Goal: Download file/media

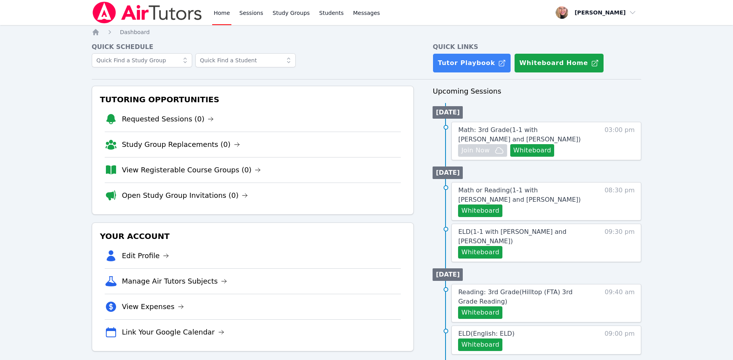
scroll to position [80, 0]
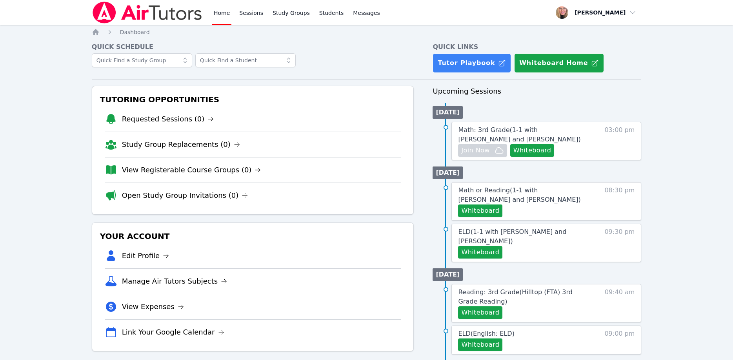
scroll to position [80, 0]
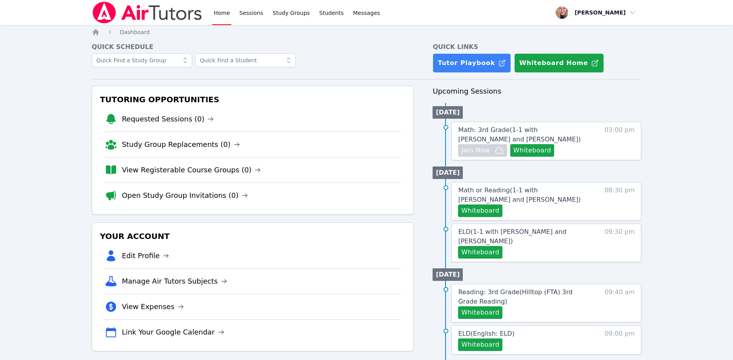
scroll to position [80, 0]
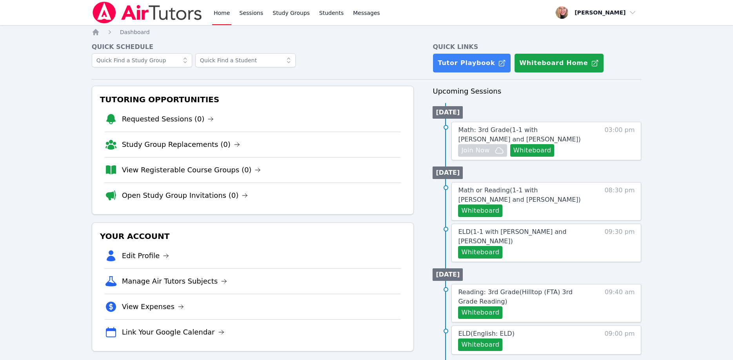
scroll to position [80, 0]
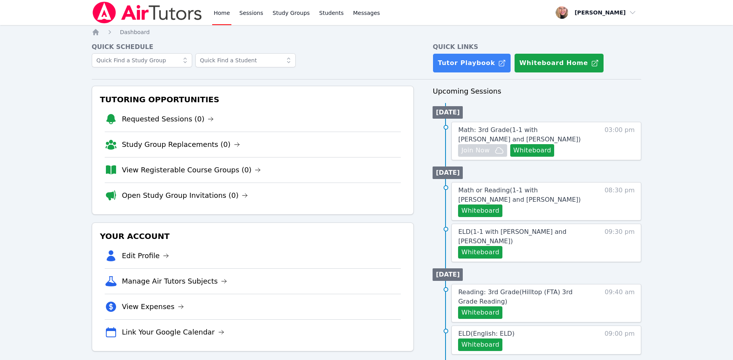
scroll to position [80, 0]
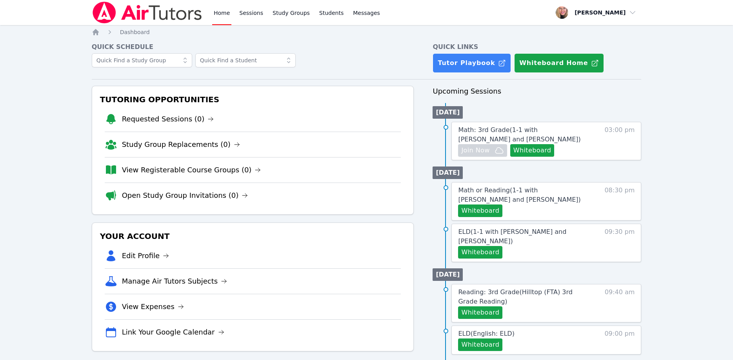
scroll to position [80, 0]
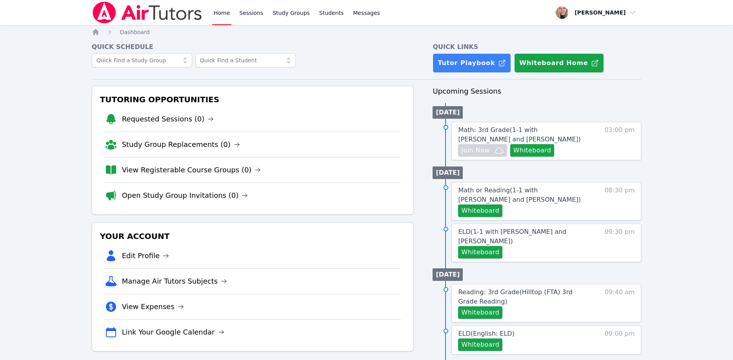
scroll to position [80, 0]
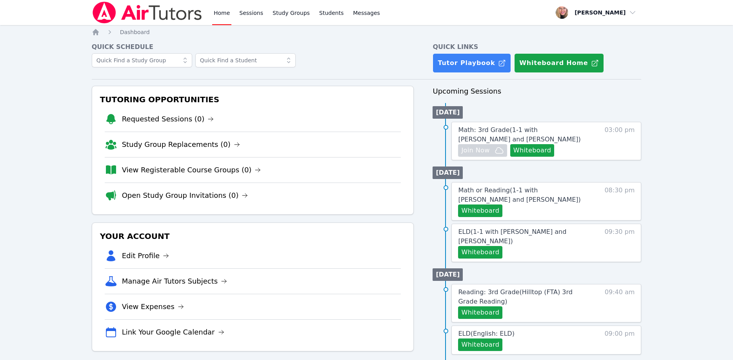
scroll to position [80, 0]
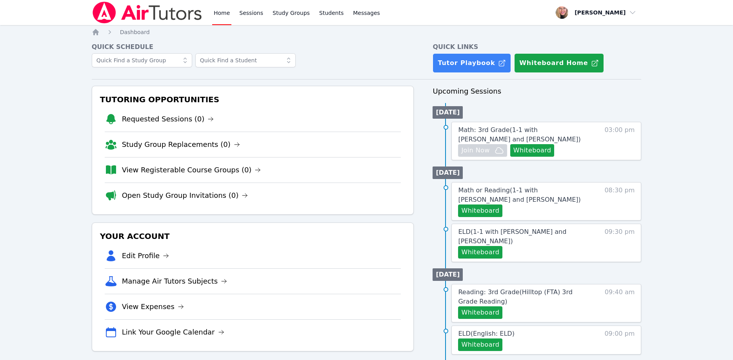
scroll to position [80, 0]
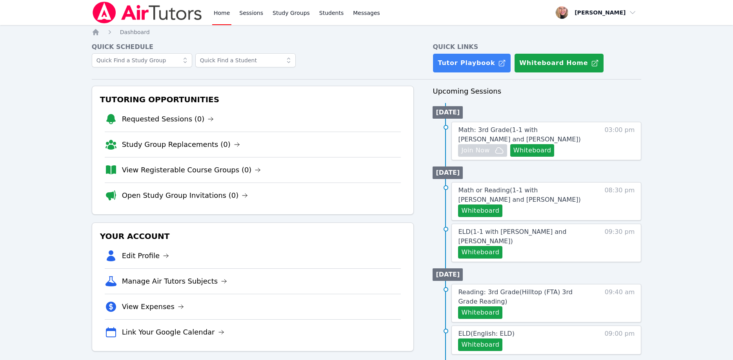
scroll to position [80, 0]
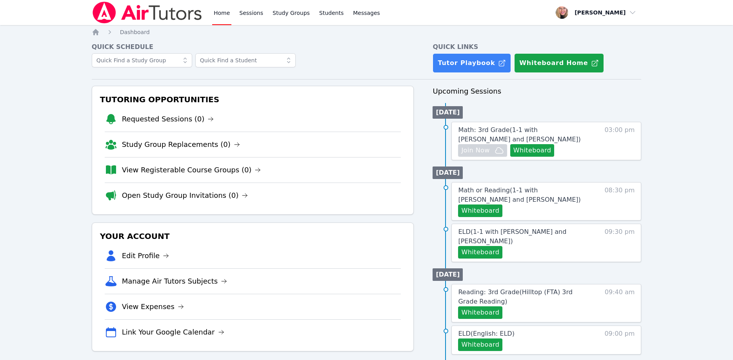
scroll to position [80, 0]
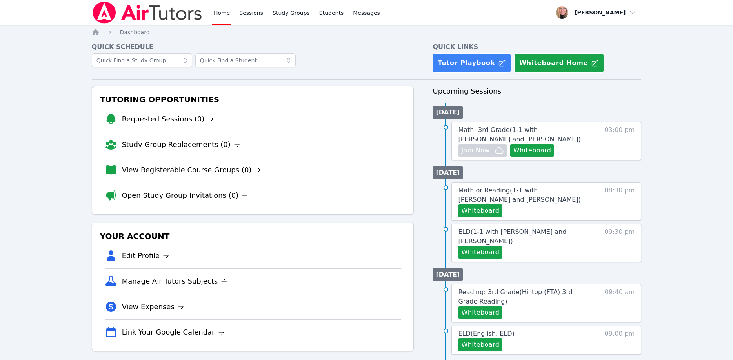
scroll to position [80, 0]
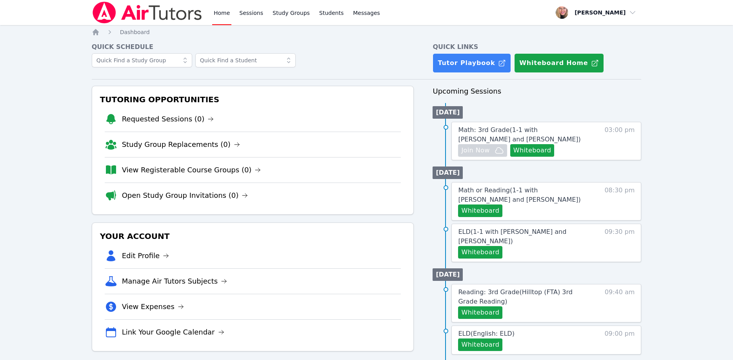
scroll to position [80, 0]
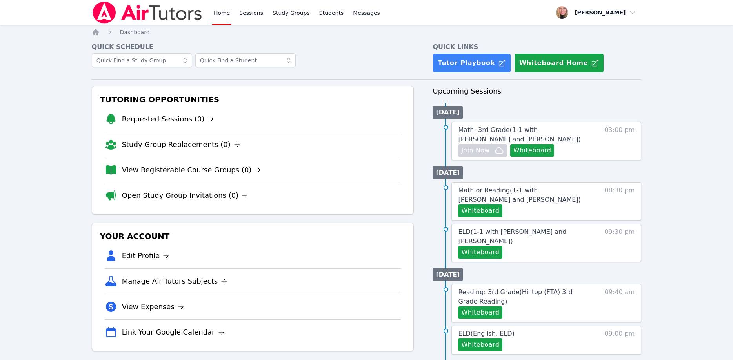
scroll to position [80, 0]
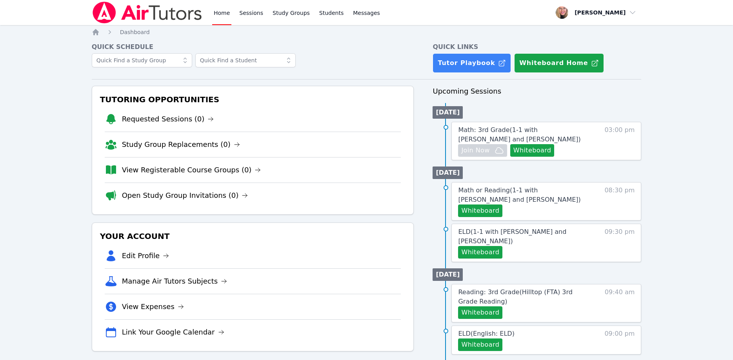
scroll to position [80, 0]
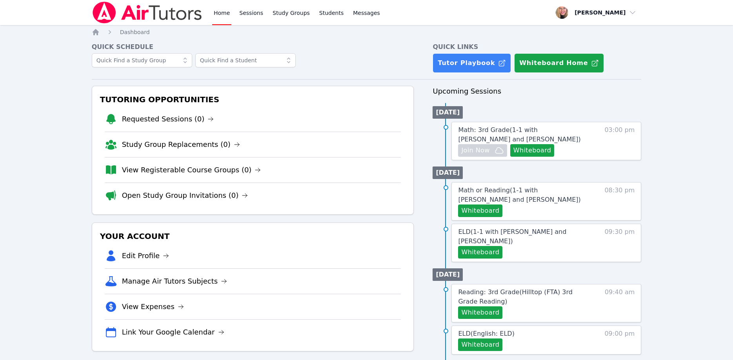
scroll to position [80, 0]
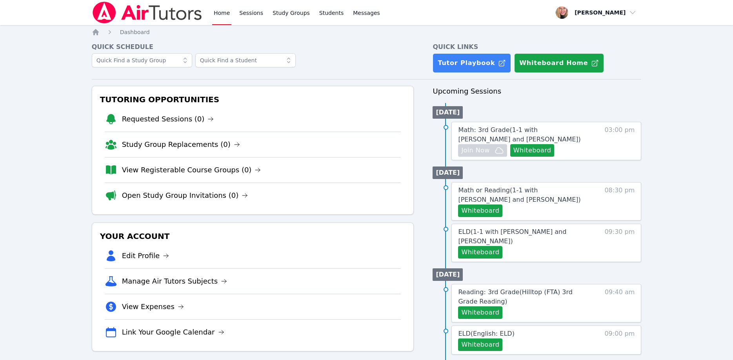
scroll to position [80, 0]
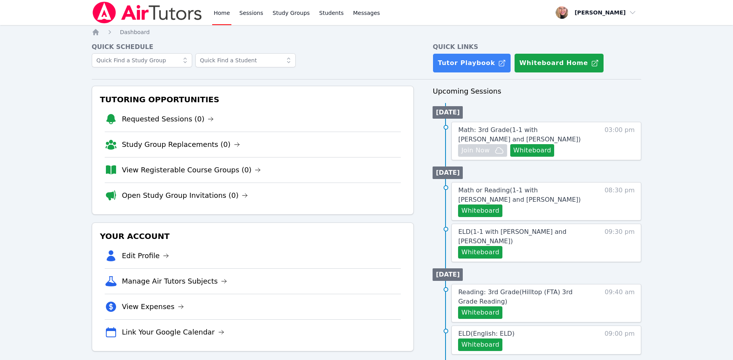
scroll to position [80, 0]
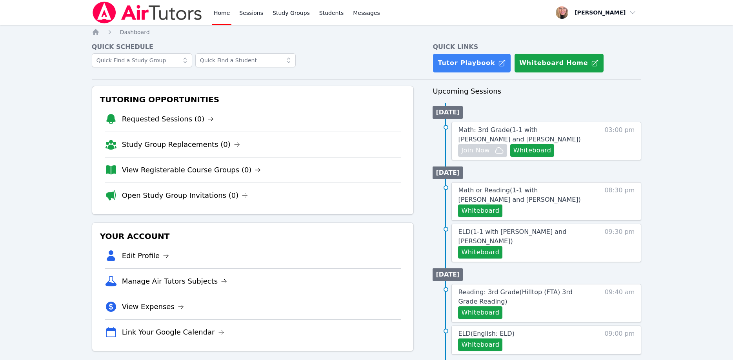
scroll to position [80, 0]
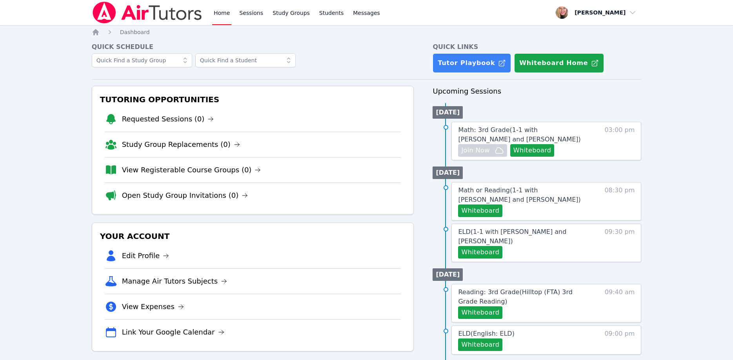
scroll to position [80, 0]
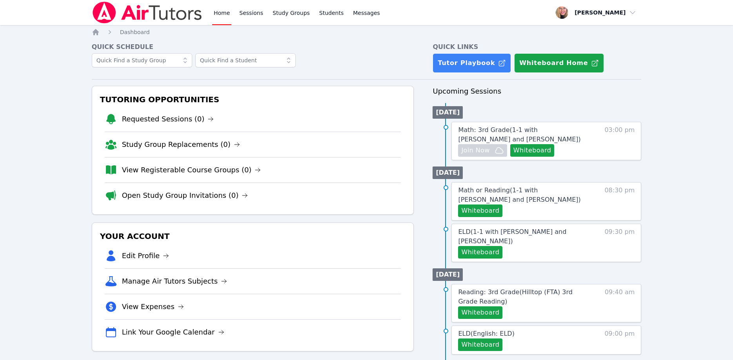
scroll to position [80, 0]
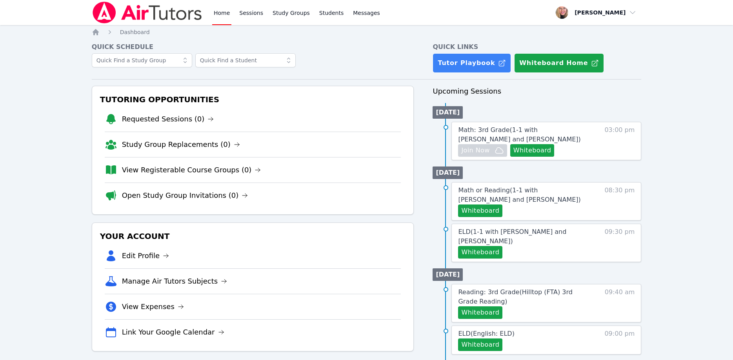
scroll to position [80, 0]
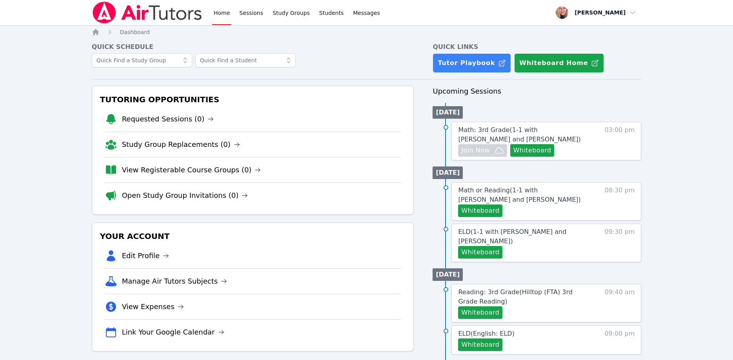
scroll to position [80, 0]
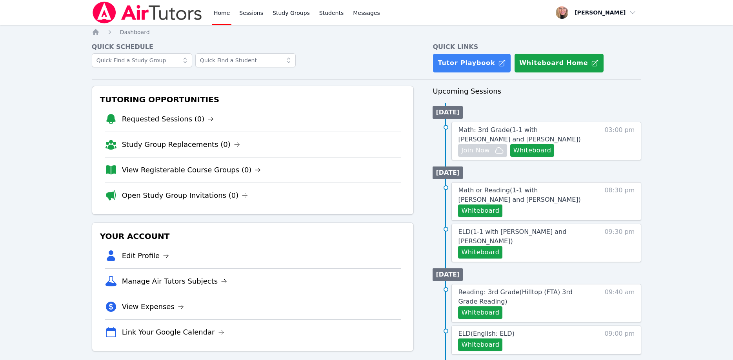
scroll to position [80, 0]
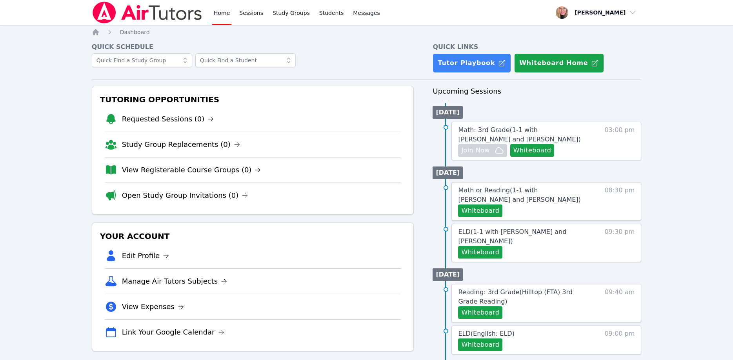
scroll to position [80, 0]
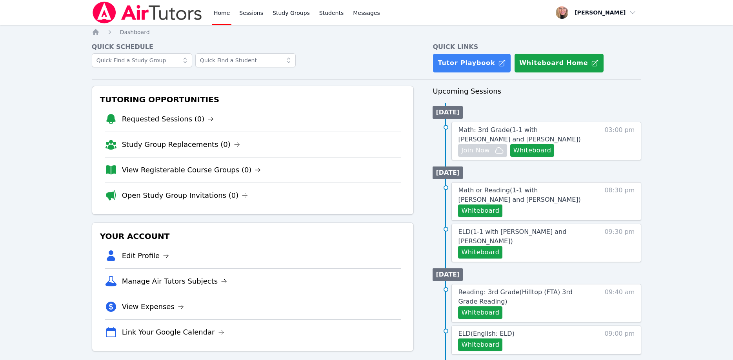
scroll to position [80, 0]
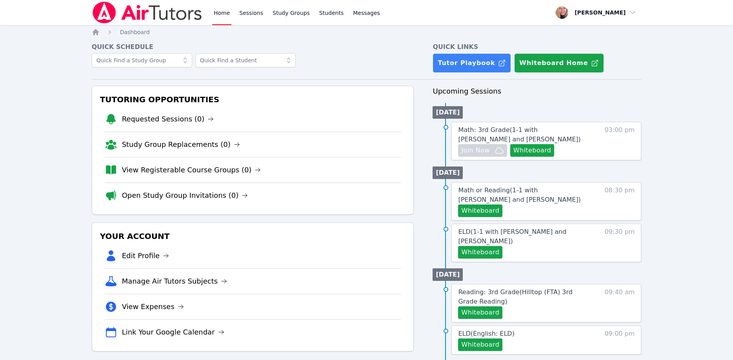
scroll to position [80, 0]
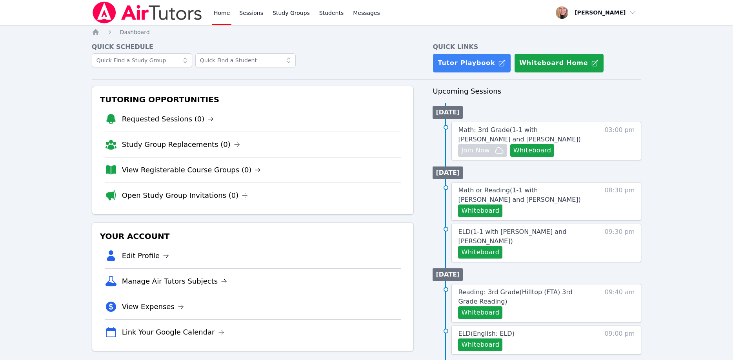
scroll to position [80, 0]
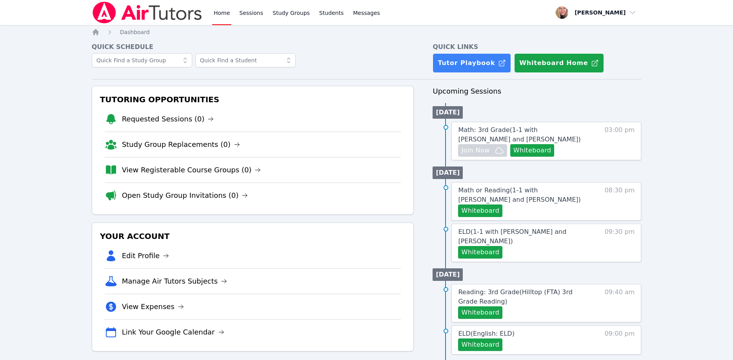
scroll to position [80, 0]
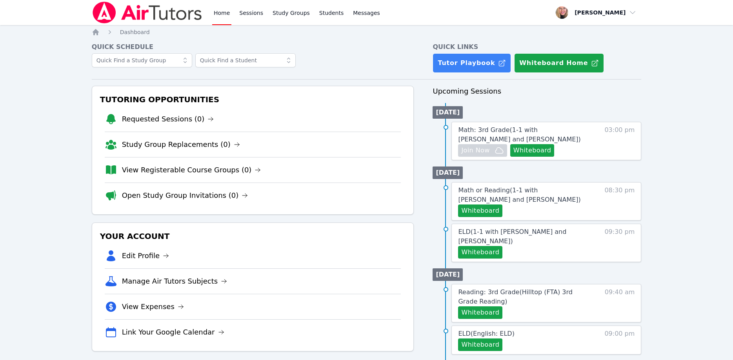
scroll to position [80, 0]
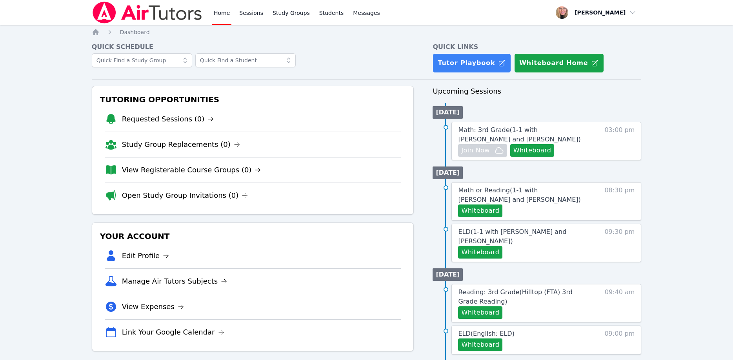
scroll to position [80, 0]
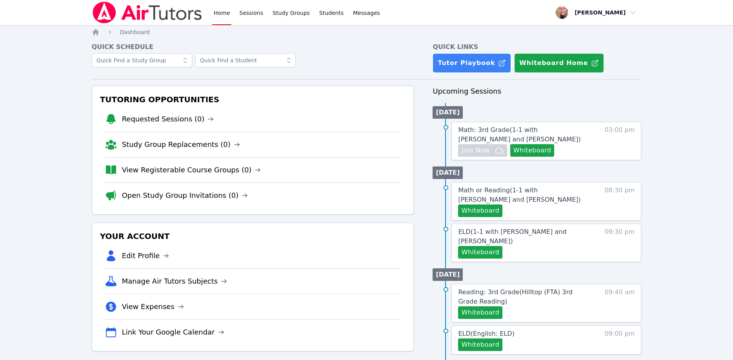
scroll to position [80, 0]
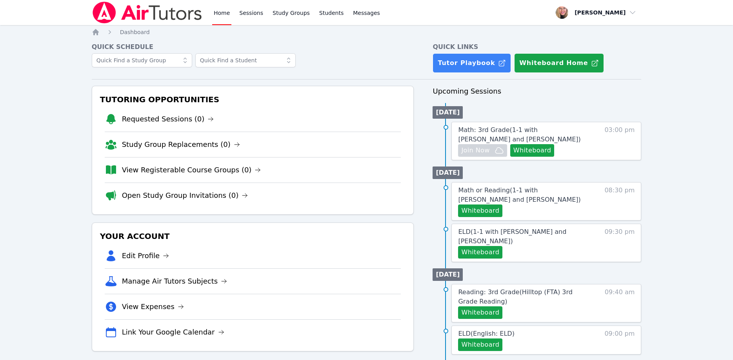
scroll to position [80, 0]
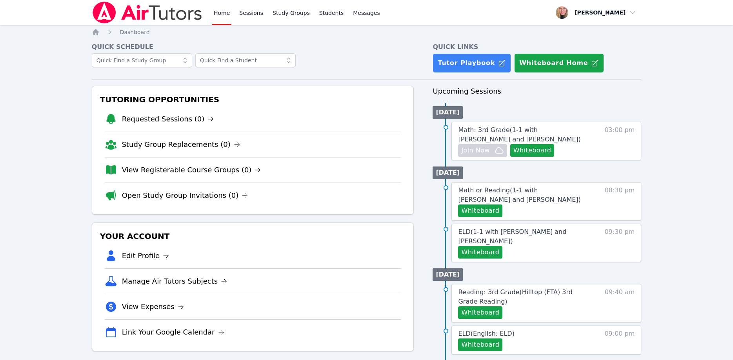
scroll to position [80, 0]
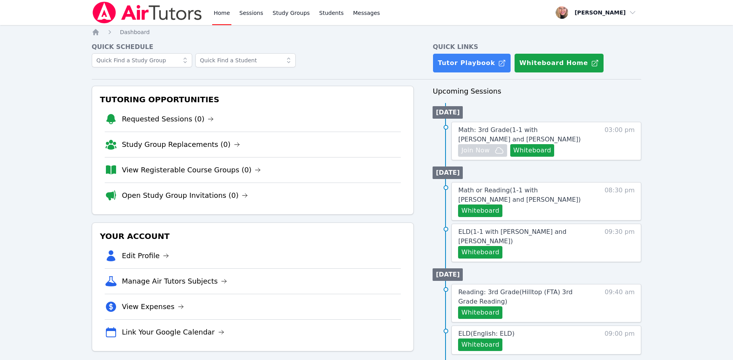
scroll to position [80, 0]
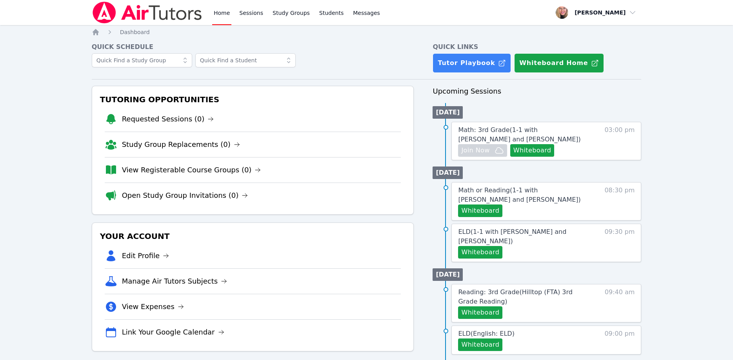
scroll to position [80, 0]
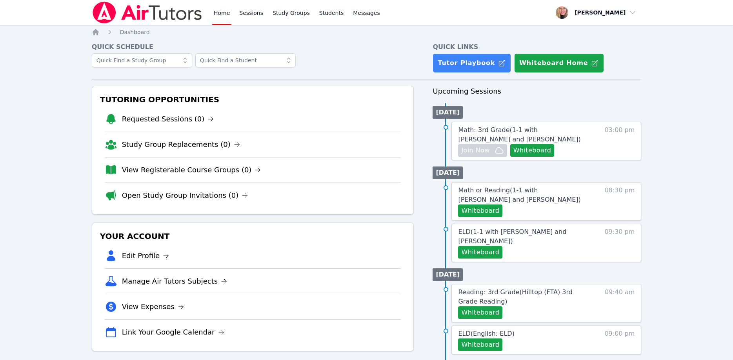
scroll to position [80, 0]
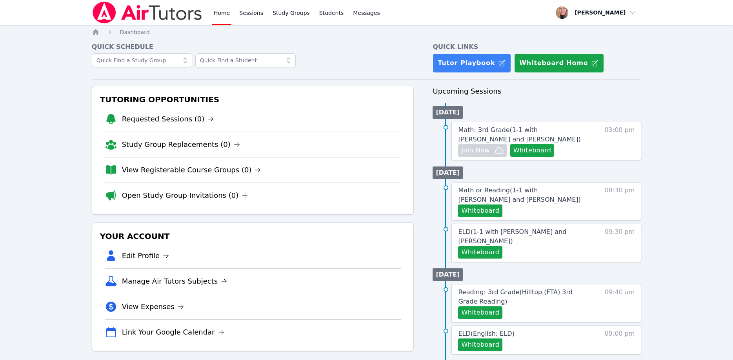
scroll to position [80, 0]
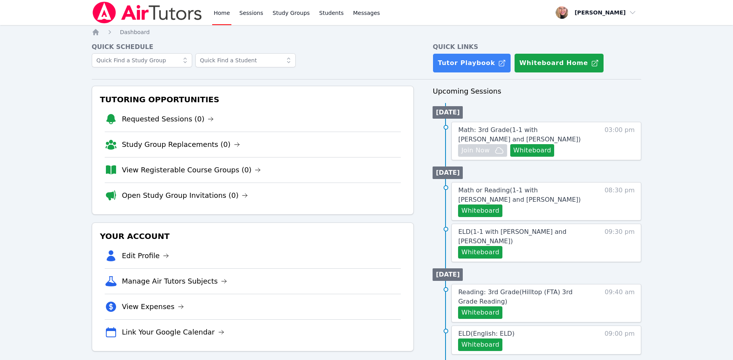
scroll to position [80, 0]
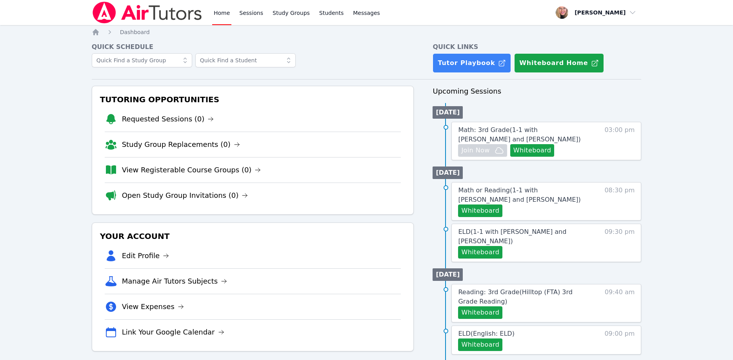
scroll to position [80, 0]
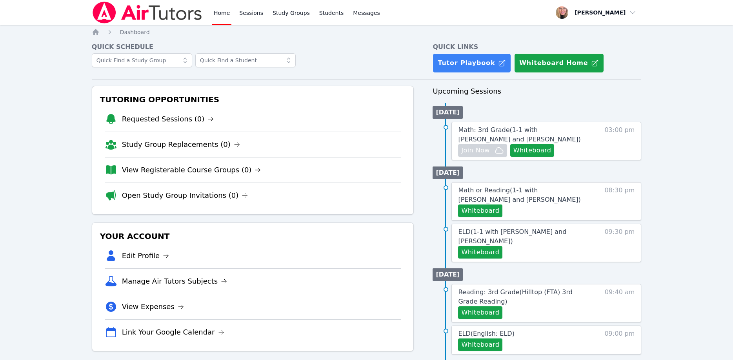
scroll to position [80, 0]
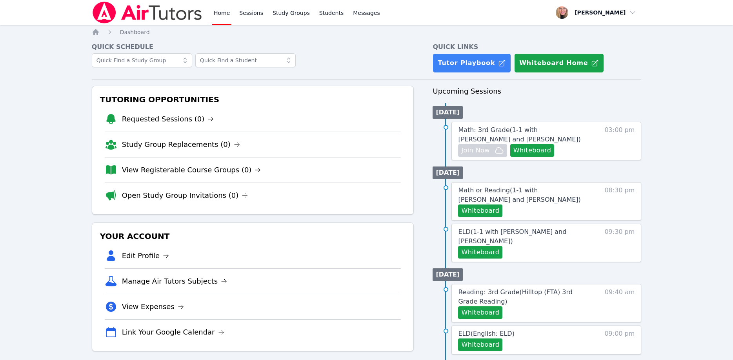
scroll to position [80, 0]
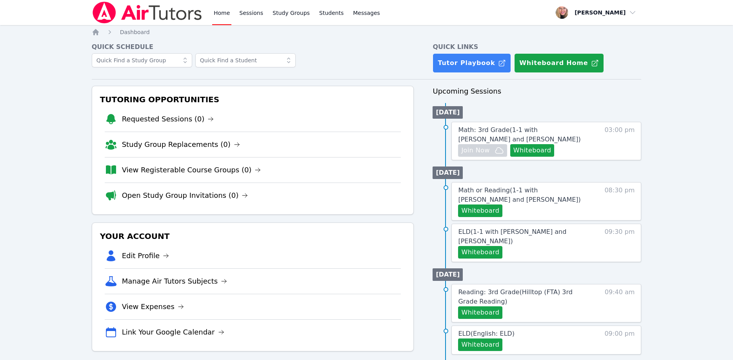
scroll to position [80, 0]
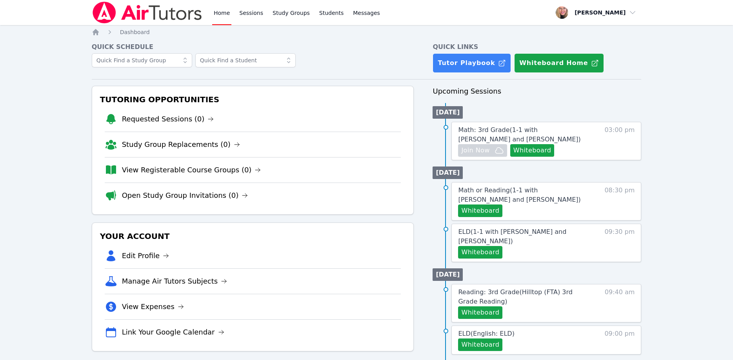
scroll to position [80, 0]
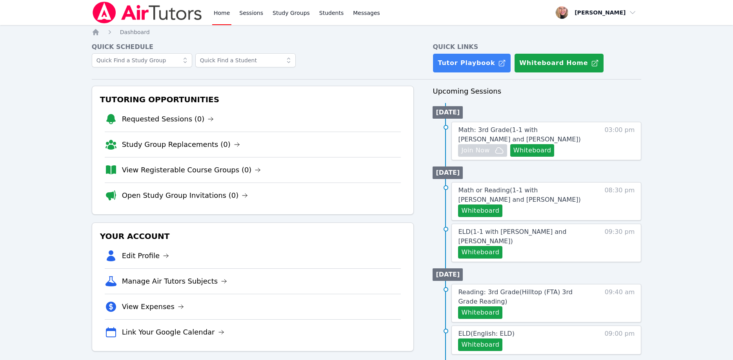
scroll to position [80, 0]
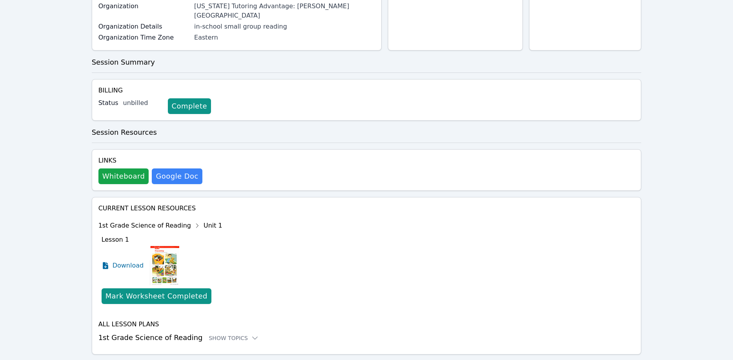
scroll to position [144, 0]
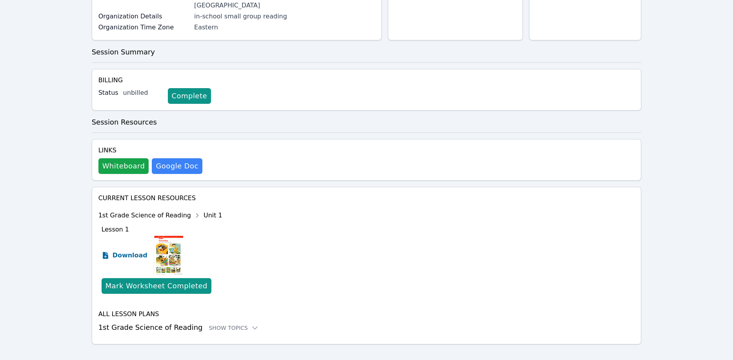
click at [134, 251] on span "Download" at bounding box center [130, 255] width 35 height 9
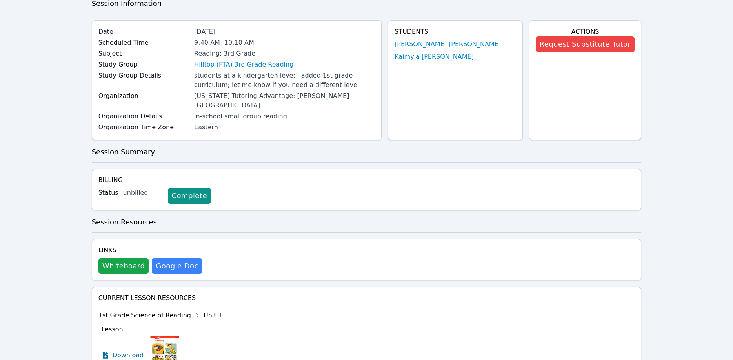
scroll to position [0, 0]
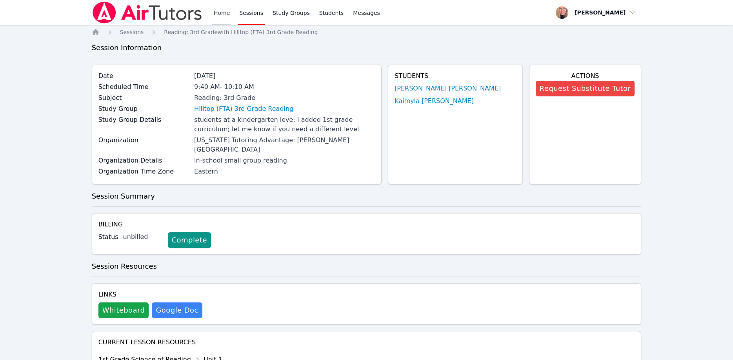
click at [223, 13] on link "Home" at bounding box center [221, 12] width 19 height 25
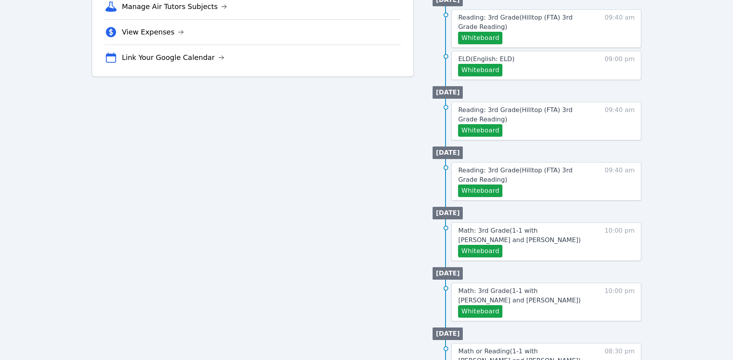
scroll to position [280, 0]
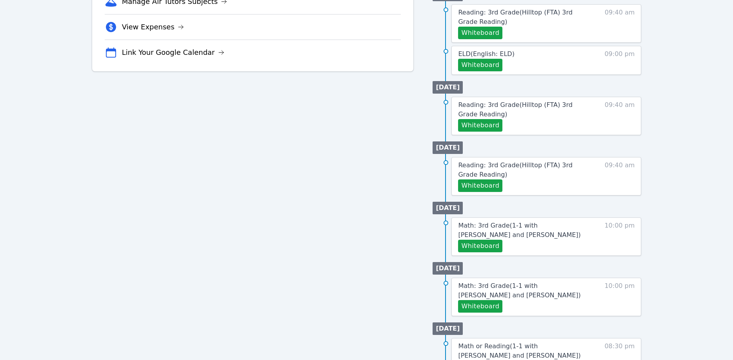
click at [305, 193] on div "Tutoring Opportunities Requested Sessions (0) Study Group Replacements (0) View…" at bounding box center [253, 93] width 322 height 574
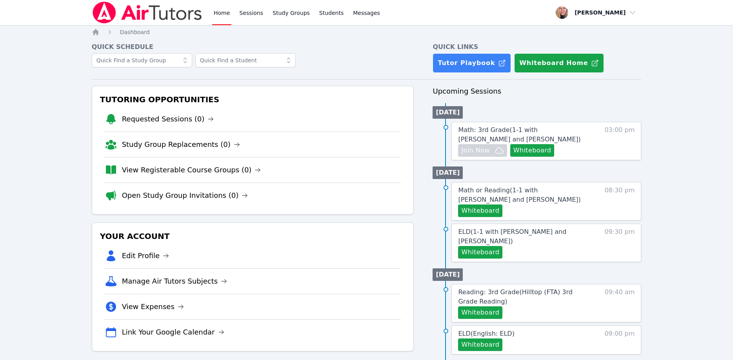
scroll to position [80, 0]
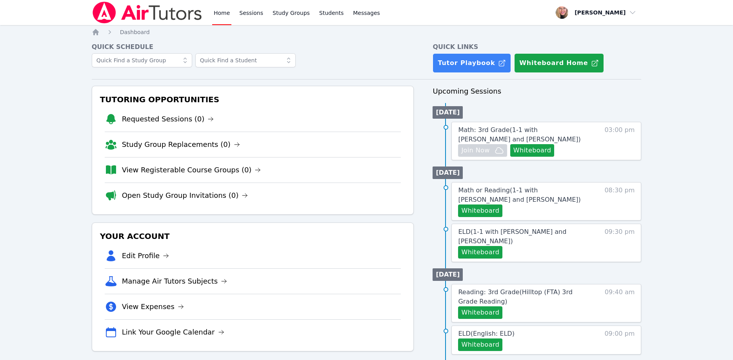
scroll to position [80, 0]
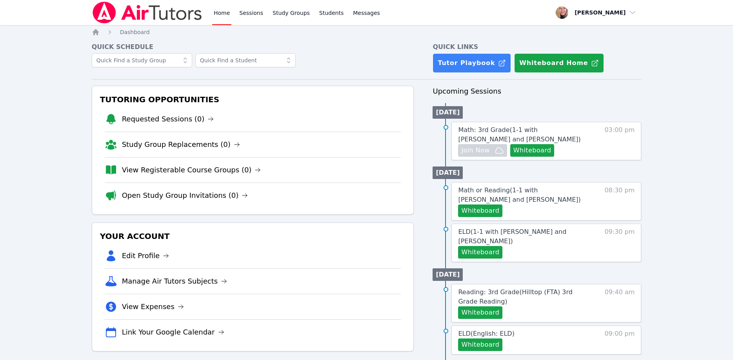
scroll to position [80, 0]
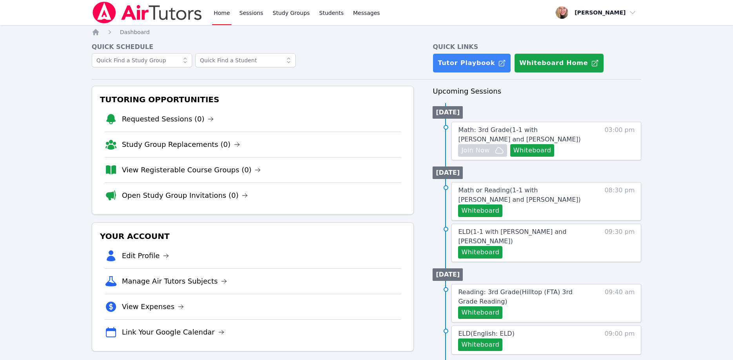
scroll to position [80, 0]
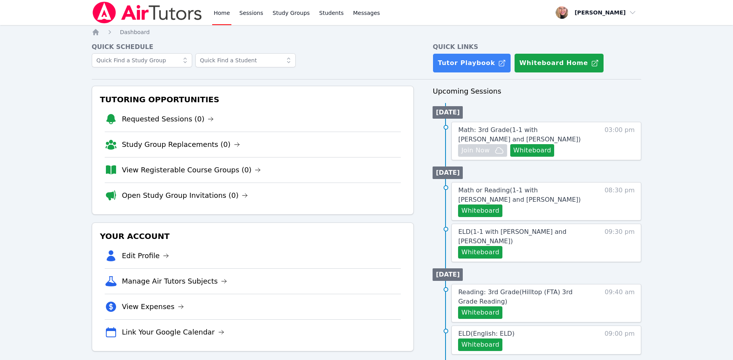
scroll to position [80, 0]
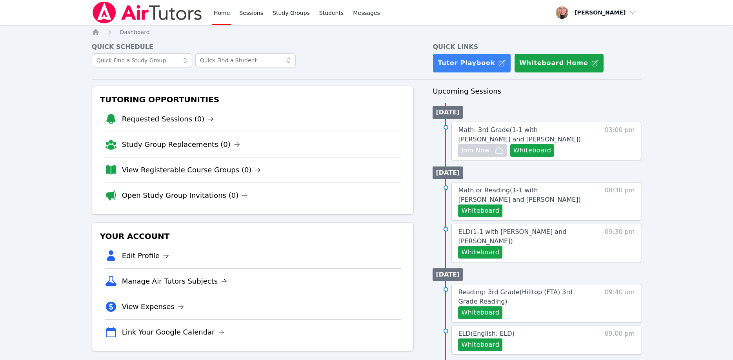
scroll to position [80, 0]
